Goal: Navigation & Orientation: Understand site structure

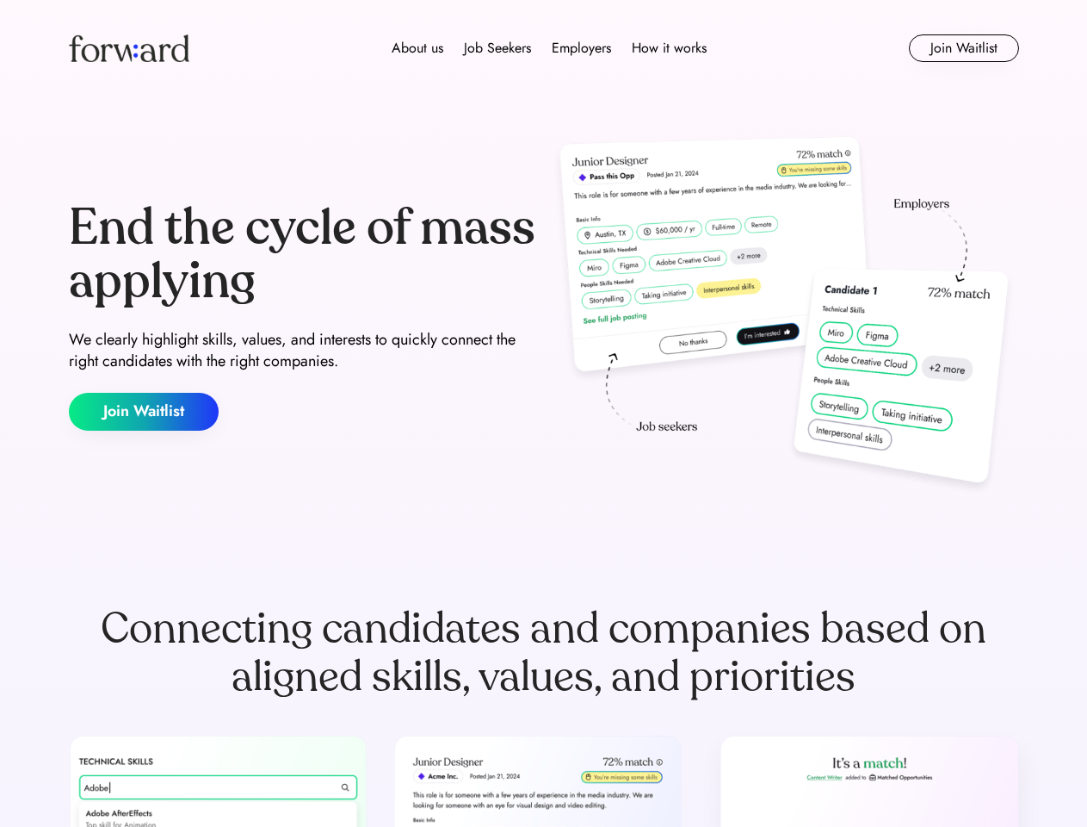
click at [543, 413] on div "End the cycle of mass applying We clearly highlight skills, values, and interes…" at bounding box center [544, 316] width 950 height 370
click at [544, 48] on div "About us Job Seekers Employers How it works" at bounding box center [549, 48] width 678 height 21
click at [129, 48] on img at bounding box center [129, 48] width 121 height 28
click at [549, 48] on div "About us Job Seekers Employers How it works" at bounding box center [549, 48] width 678 height 21
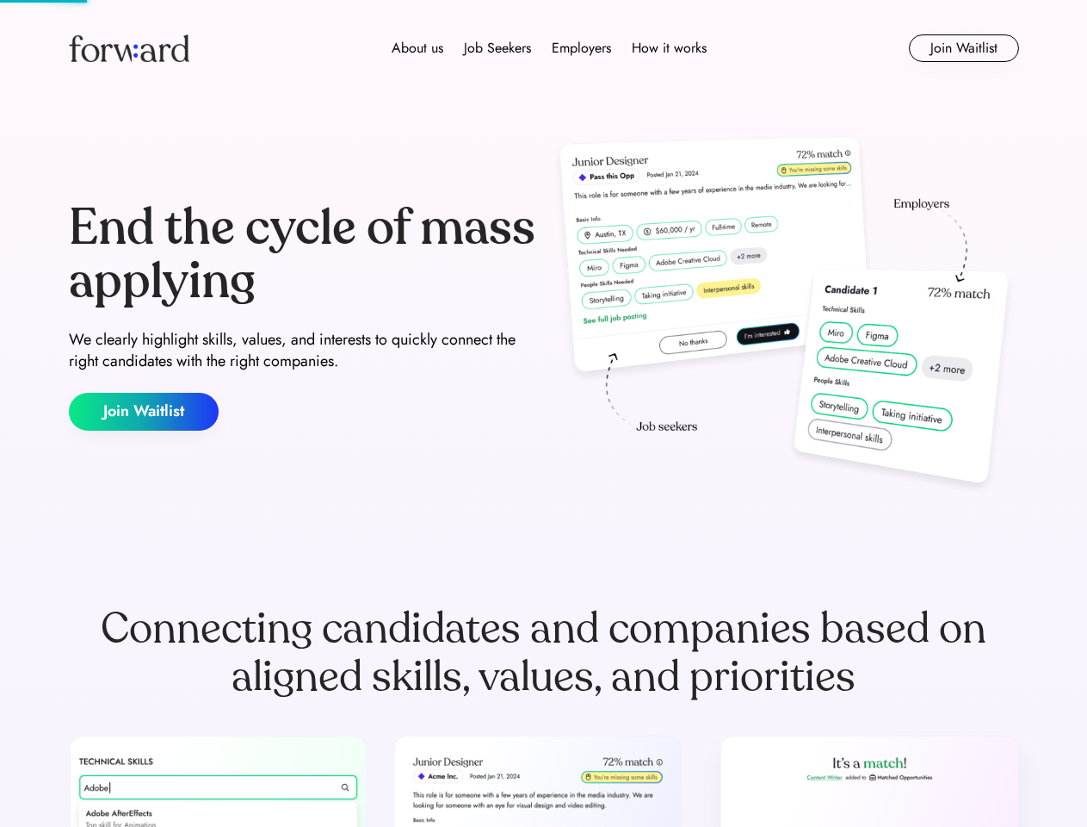
click at [418, 48] on div "About us" at bounding box center [418, 48] width 52 height 21
click at [498, 48] on div "Job Seekers" at bounding box center [497, 48] width 67 height 21
click at [581, 48] on div "Employers" at bounding box center [581, 48] width 59 height 21
click at [668, 48] on div "How it works" at bounding box center [669, 48] width 75 height 21
click at [963, 48] on button "Join Waitlist" at bounding box center [964, 48] width 110 height 28
